Goal: Find contact information: Find contact information

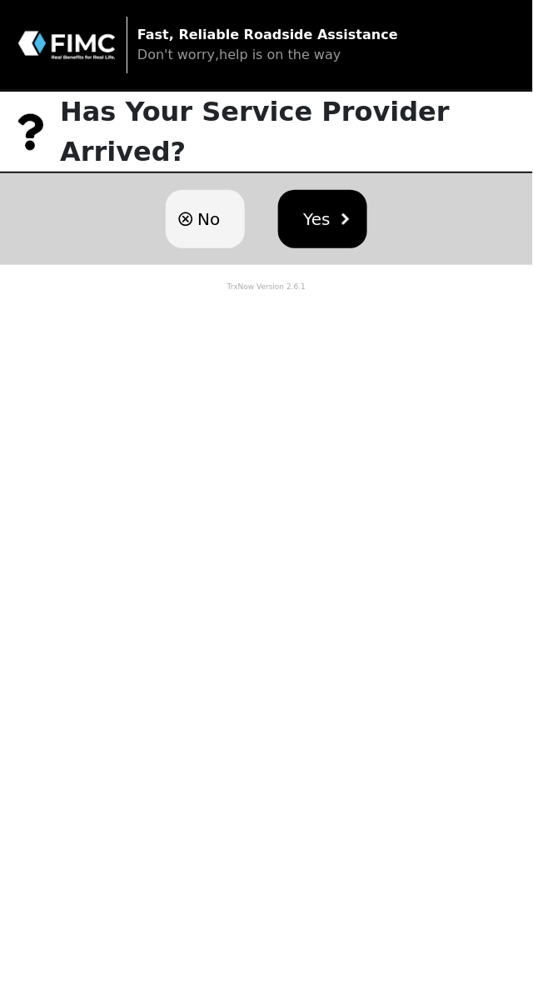
click at [105, 47] on img at bounding box center [67, 45] width 100 height 32
click at [286, 42] on p "Fast, Reliable Roadside Assistance Don't worry,help is on the way" at bounding box center [326, 45] width 379 height 40
click at [328, 63] on p "Fast, Reliable Roadside Assistance Don't worry,help is on the way" at bounding box center [326, 45] width 379 height 40
click at [240, 57] on span "Don't worry,help is on the way" at bounding box center [239, 55] width 204 height 16
click at [184, 32] on strong "Fast, Reliable Roadside Assistance" at bounding box center [267, 35] width 261 height 16
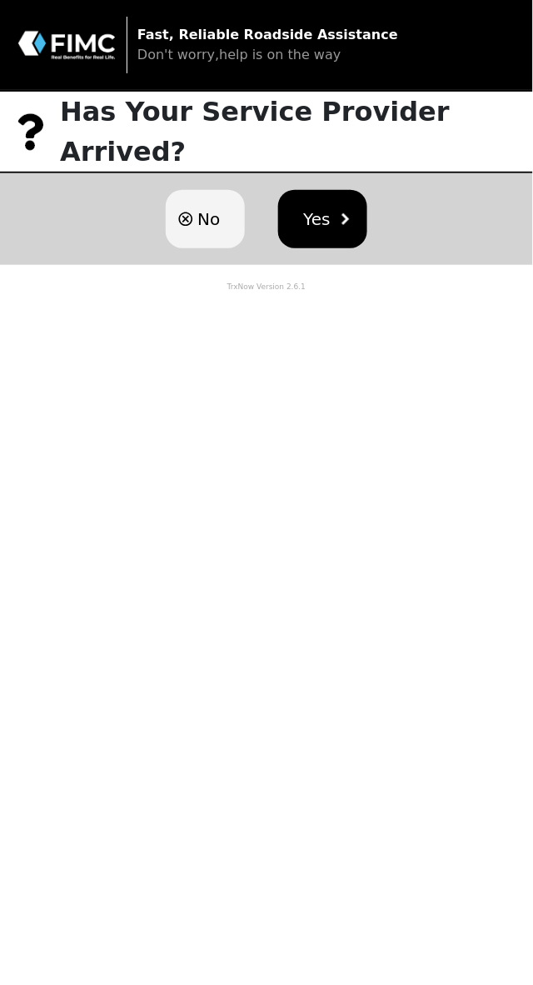
click at [418, 137] on p "Has Your Service Provider Arrived?" at bounding box center [296, 132] width 473 height 80
click at [261, 60] on span "Don't worry,help is on the way" at bounding box center [239, 55] width 204 height 16
click at [290, 29] on strong "Fast, Reliable Roadside Assistance" at bounding box center [267, 35] width 261 height 16
click at [212, 218] on button "No" at bounding box center [205, 219] width 79 height 58
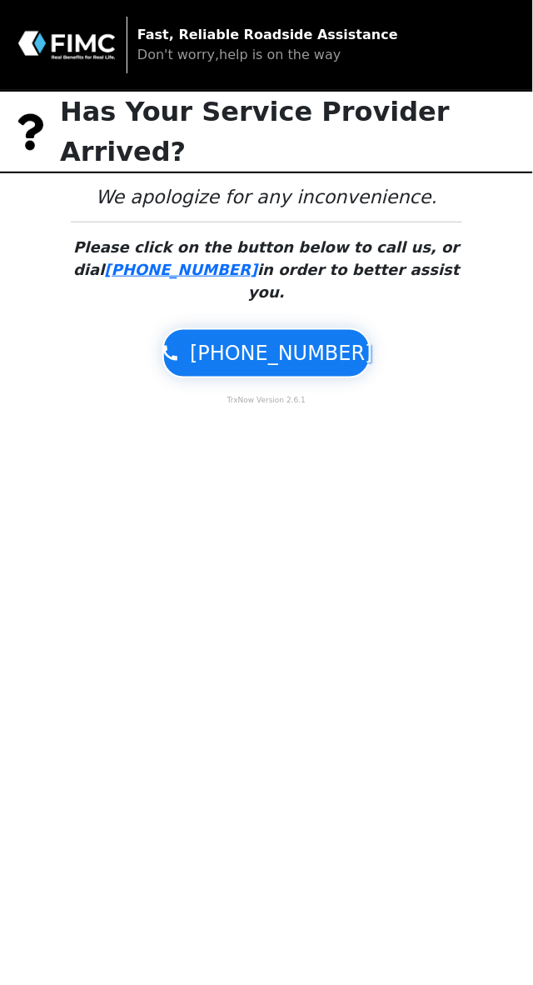
click at [222, 338] on span "1-855-203-1423" at bounding box center [281, 353] width 183 height 30
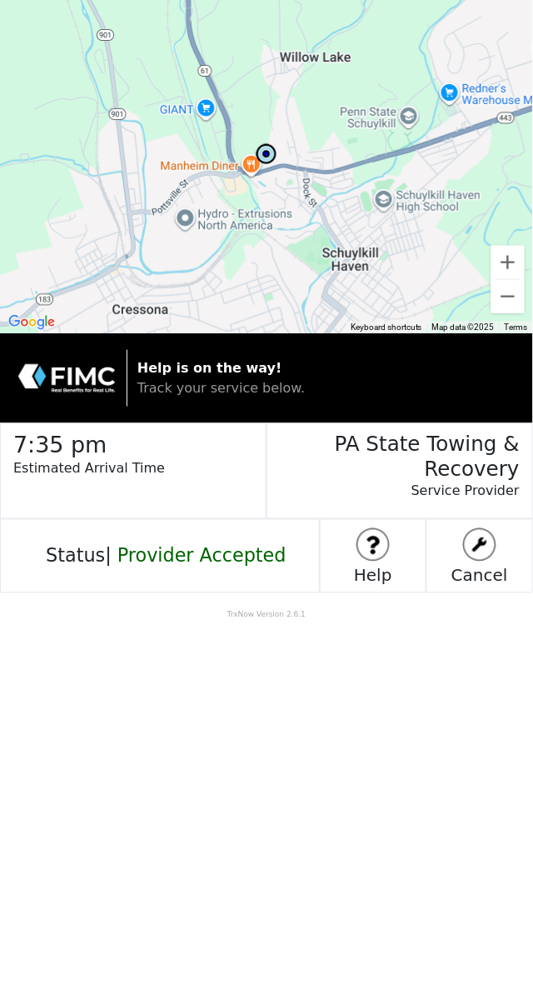
click at [410, 547] on div "Help" at bounding box center [373, 556] width 107 height 74
click at [381, 536] on img at bounding box center [373, 545] width 30 height 30
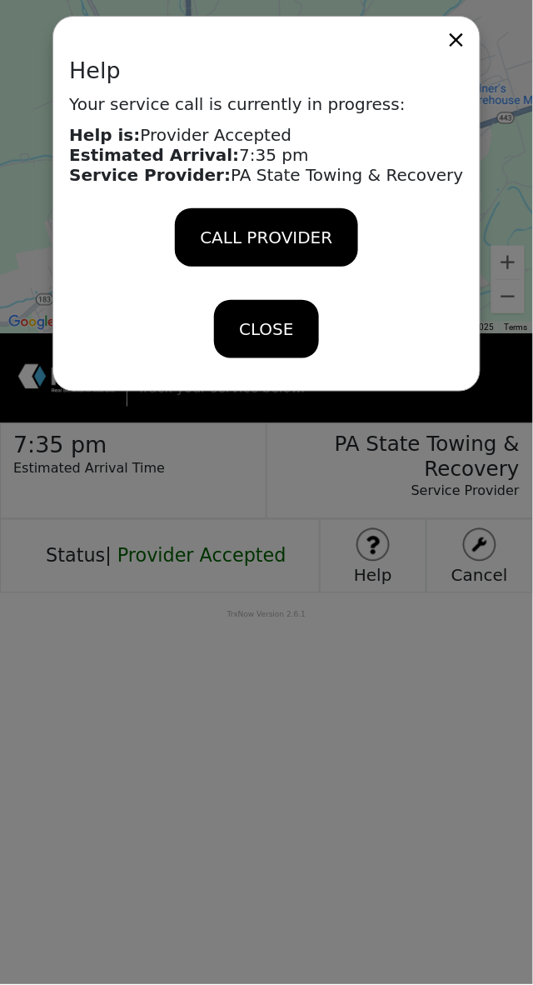
click at [352, 222] on div "CALL PROVIDER" at bounding box center [266, 237] width 182 height 58
